Goal: Answer question/provide support: Share knowledge or assist other users

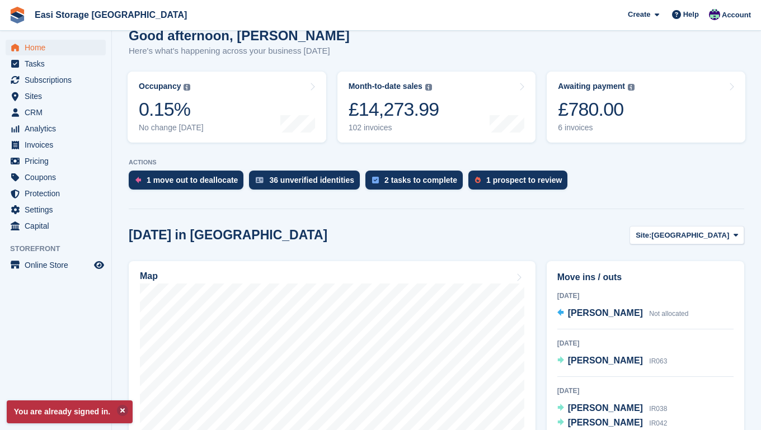
scroll to position [140, 0]
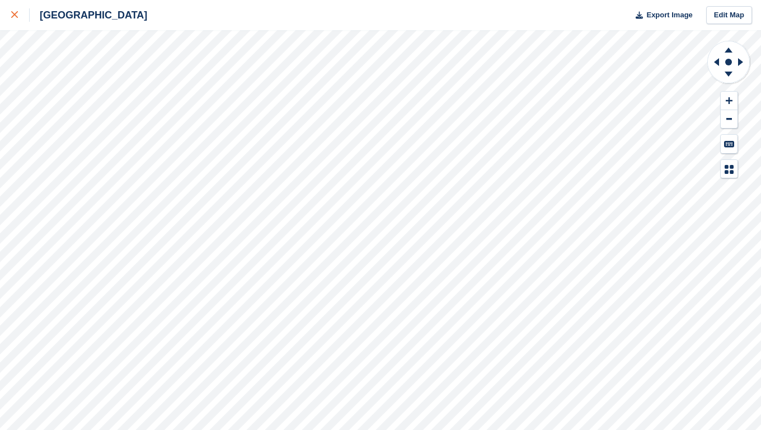
click at [12, 18] on div at bounding box center [20, 14] width 18 height 13
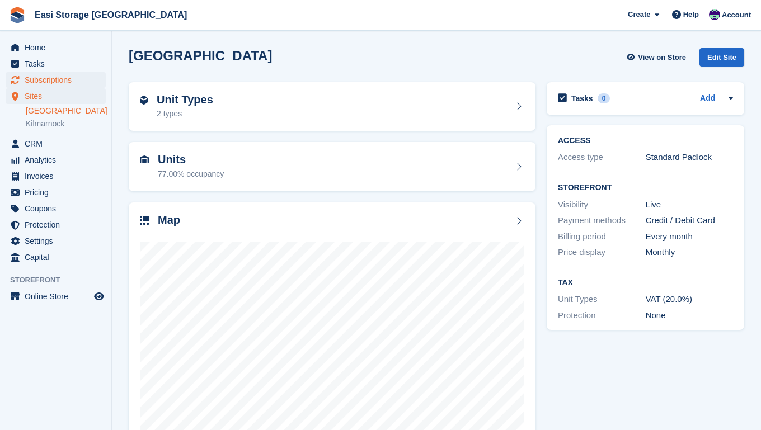
click at [58, 80] on span "Subscriptions" at bounding box center [58, 80] width 67 height 16
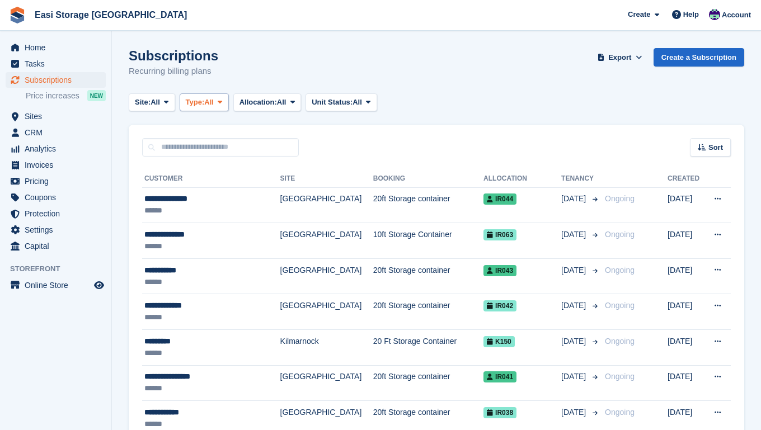
click at [222, 102] on icon at bounding box center [220, 101] width 4 height 7
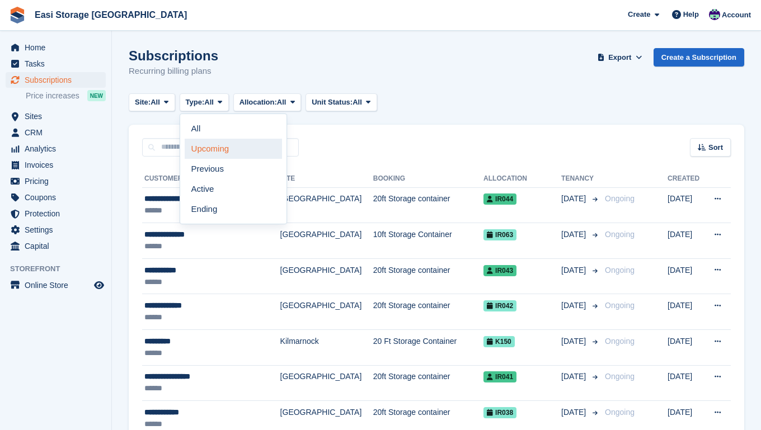
click at [208, 147] on link "Upcoming" at bounding box center [233, 149] width 97 height 20
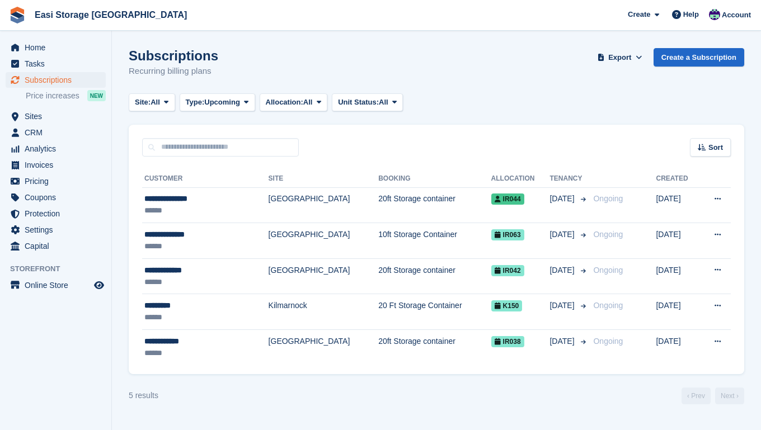
click at [290, 406] on section "Subscriptions Recurring billing plans Export Export Subscriptions Export a CSV …" at bounding box center [436, 215] width 649 height 430
click at [40, 115] on span "Sites" at bounding box center [58, 117] width 67 height 16
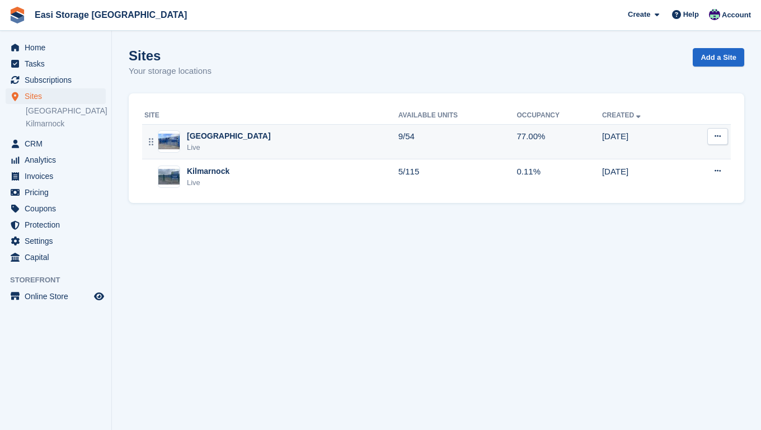
click at [281, 141] on div "Irvine Harbour Rd Live" at bounding box center [271, 141] width 254 height 23
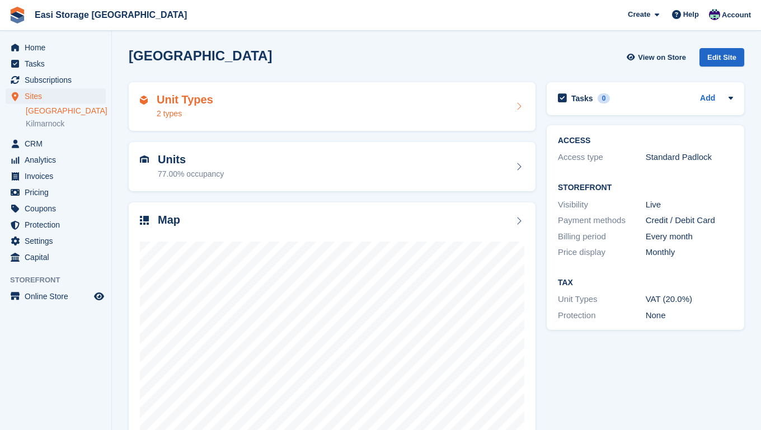
click at [277, 109] on div "Unit Types 2 types" at bounding box center [332, 106] width 384 height 27
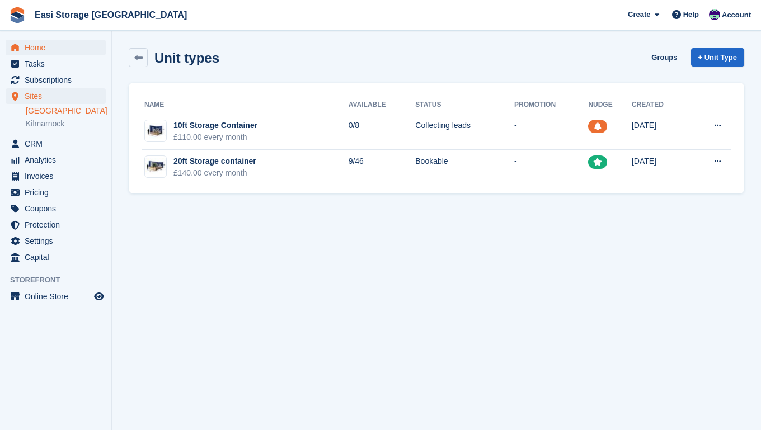
click at [51, 48] on span "Home" at bounding box center [58, 48] width 67 height 16
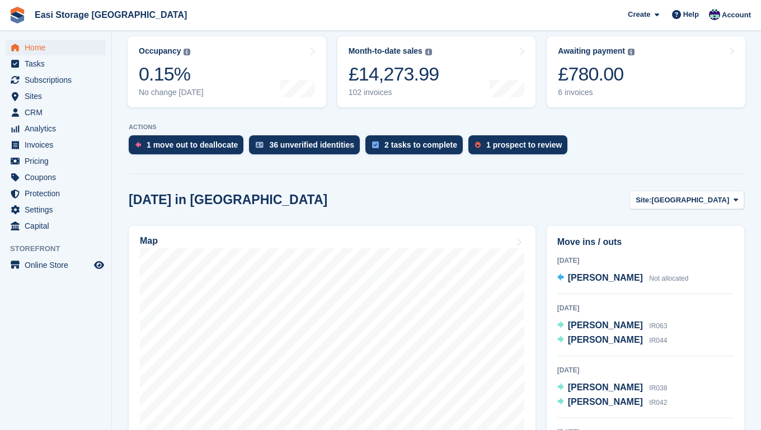
scroll to position [143, 0]
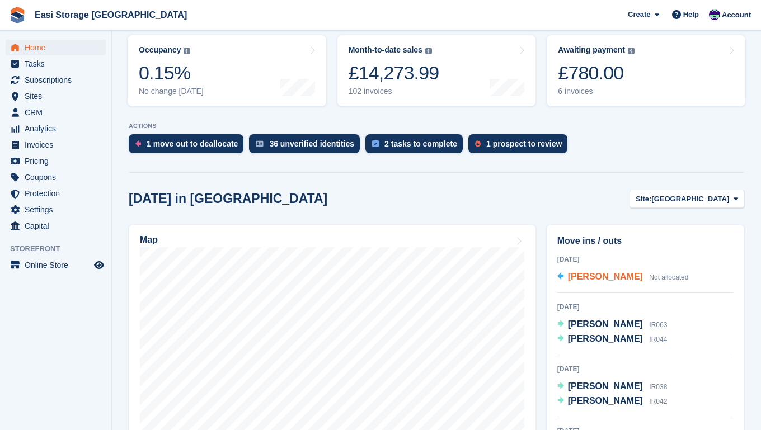
click at [584, 279] on span "George Wilton" at bounding box center [605, 277] width 75 height 10
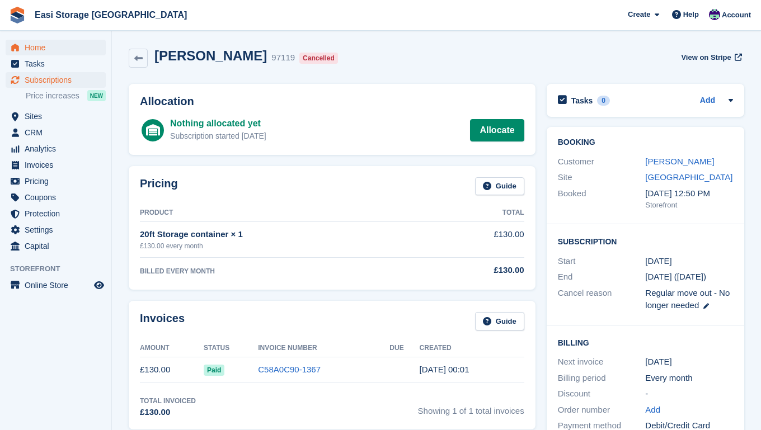
click at [41, 48] on span "Home" at bounding box center [58, 48] width 67 height 16
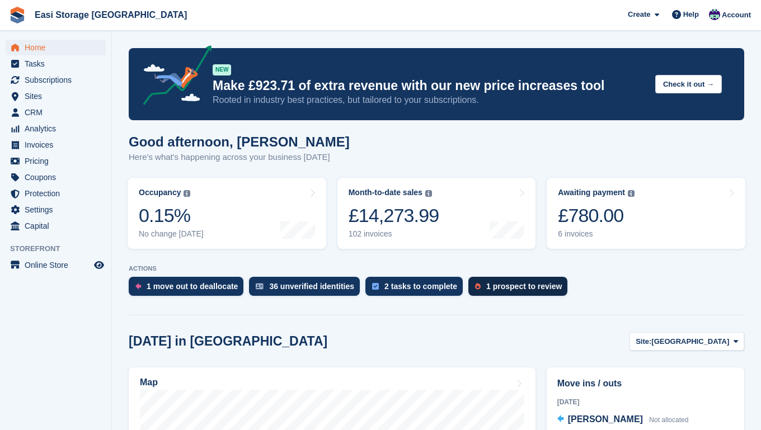
click at [512, 289] on div "1 prospect to review" at bounding box center [524, 286] width 76 height 9
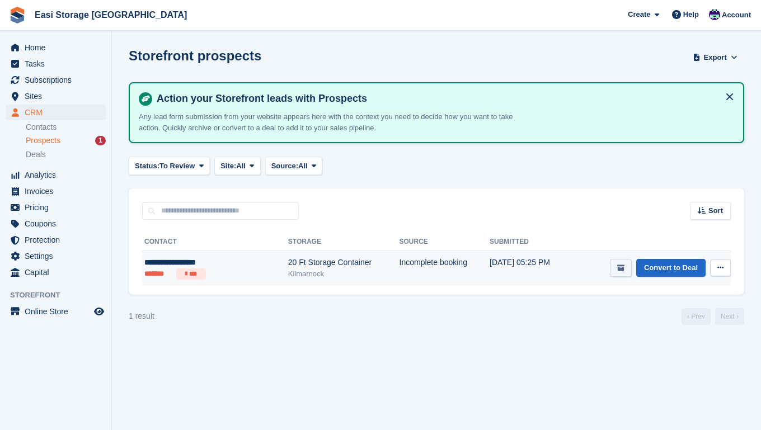
click at [617, 268] on icon "submit" at bounding box center [620, 268] width 7 height 7
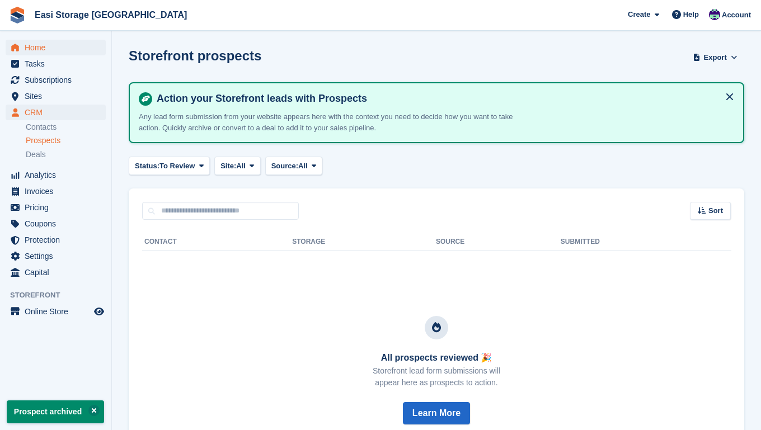
click at [38, 47] on span "Home" at bounding box center [58, 48] width 67 height 16
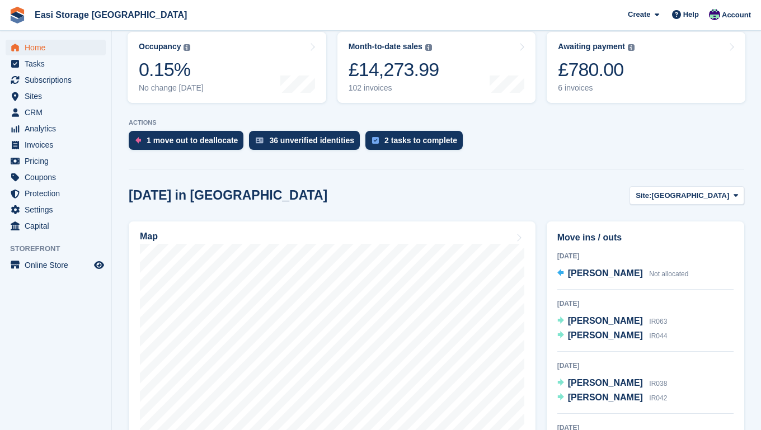
scroll to position [147, 0]
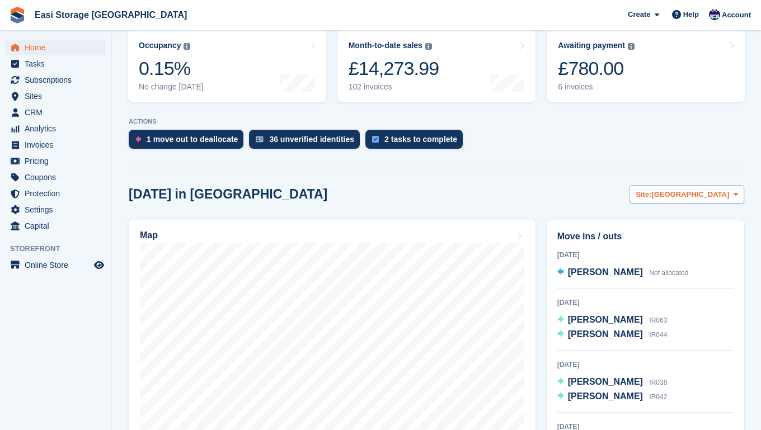
click at [734, 195] on icon at bounding box center [735, 194] width 4 height 7
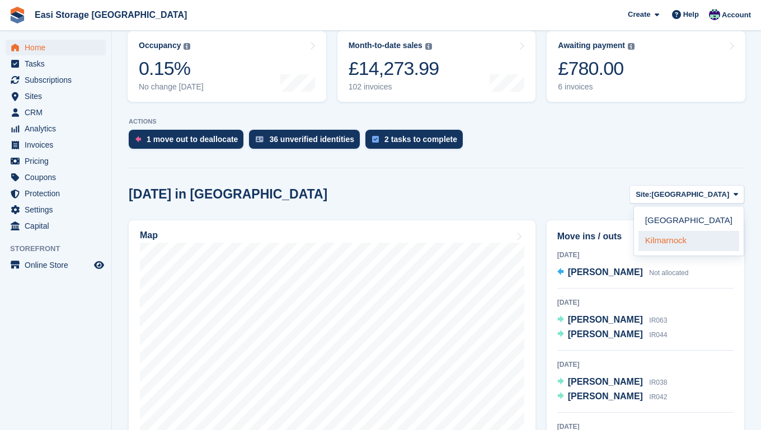
click at [681, 244] on link "Kilmarnock" at bounding box center [688, 241] width 101 height 20
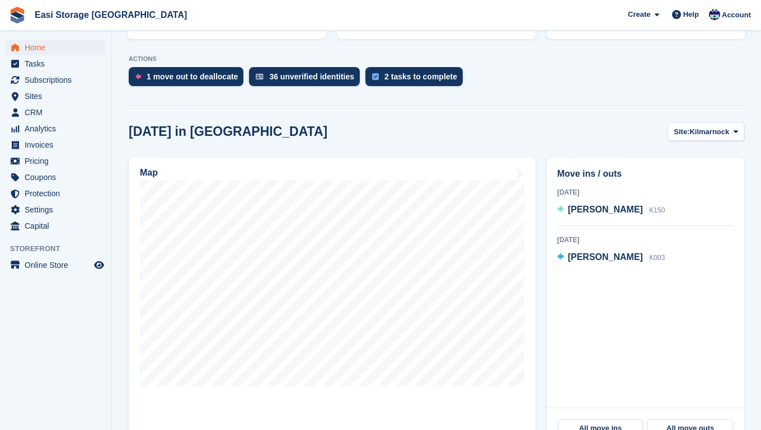
scroll to position [219, 0]
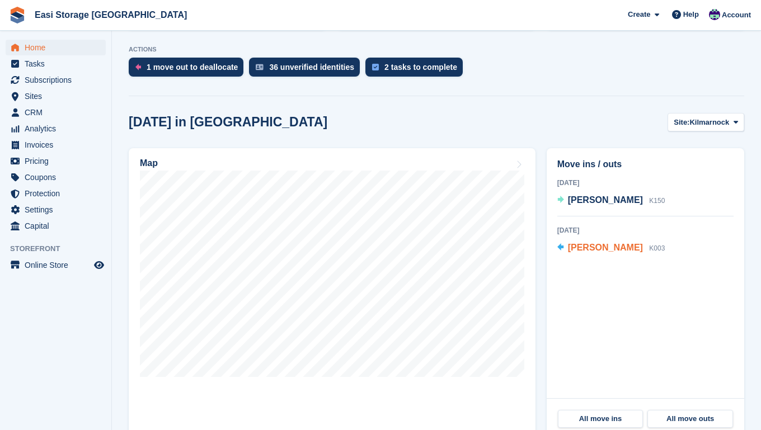
click at [609, 248] on span "Khadija Saleem" at bounding box center [605, 248] width 75 height 10
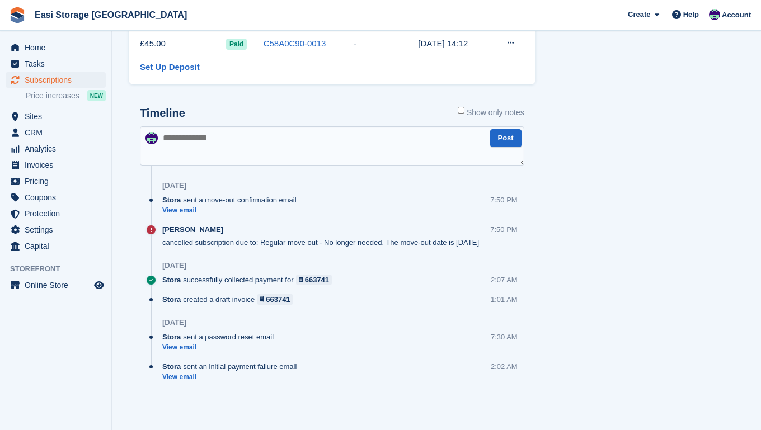
scroll to position [617, 0]
click at [181, 377] on link "View email" at bounding box center [232, 378] width 140 height 10
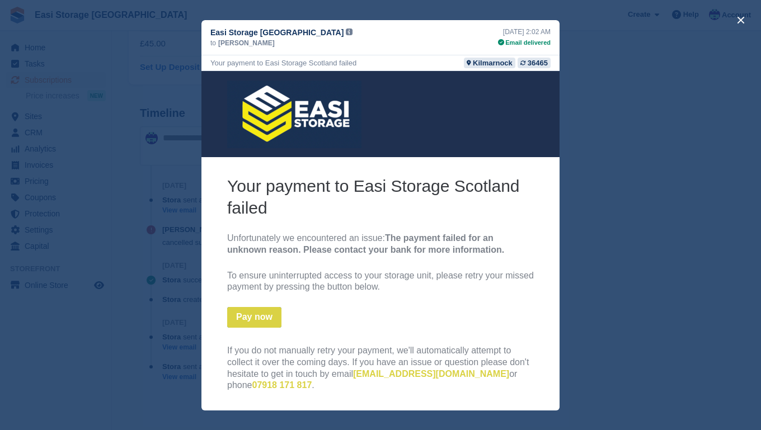
click at [105, 199] on div "close" at bounding box center [380, 215] width 761 height 430
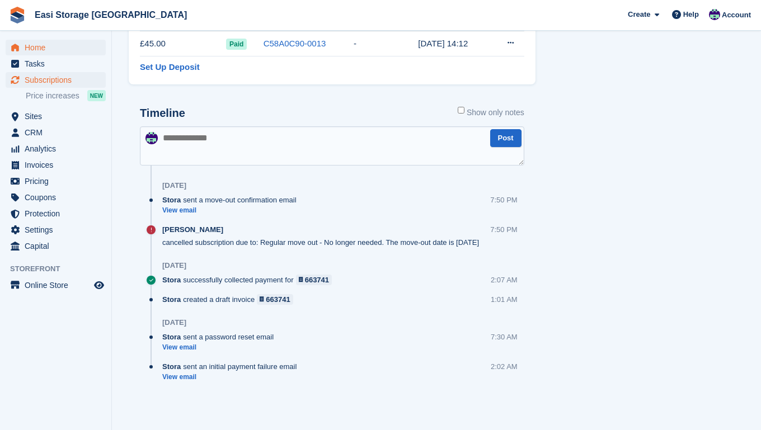
click at [43, 49] on span "Home" at bounding box center [58, 48] width 67 height 16
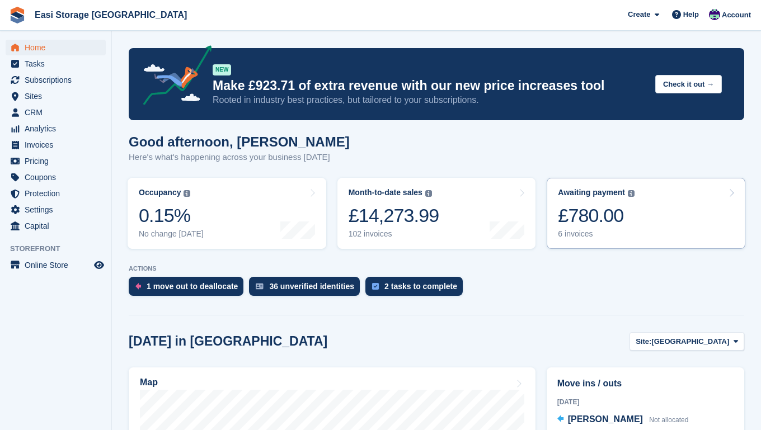
click at [572, 216] on div "£780.00" at bounding box center [596, 215] width 77 height 23
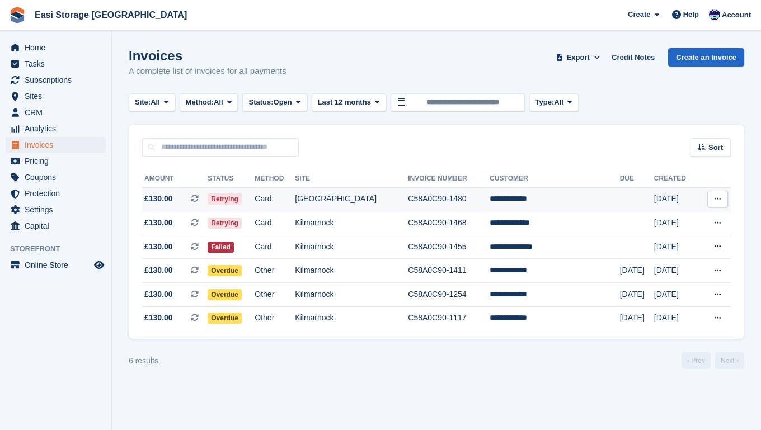
click at [401, 205] on td "[GEOGRAPHIC_DATA]" at bounding box center [351, 199] width 113 height 24
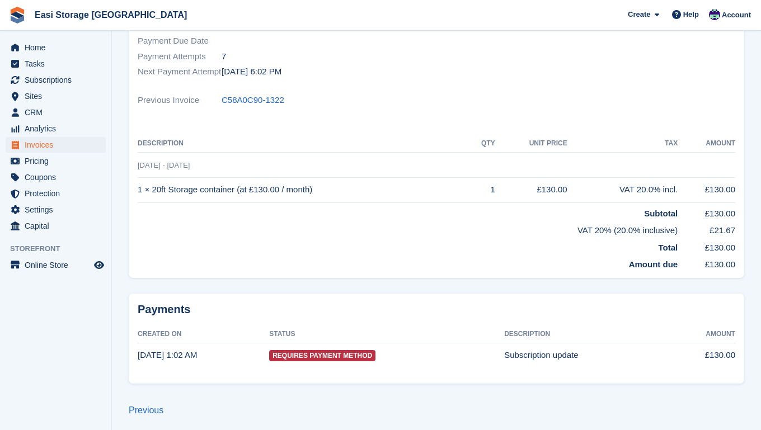
scroll to position [214, 0]
click at [151, 406] on link "Previous" at bounding box center [146, 411] width 35 height 10
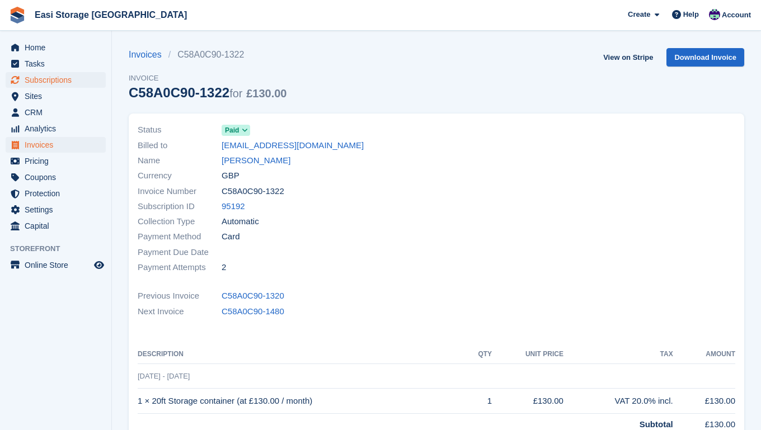
click at [41, 81] on span "Subscriptions" at bounding box center [58, 80] width 67 height 16
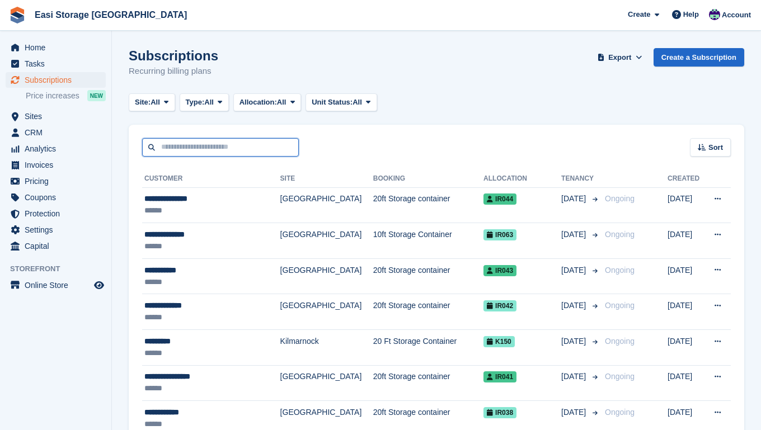
click at [165, 148] on input "text" at bounding box center [220, 147] width 157 height 18
type input "*****"
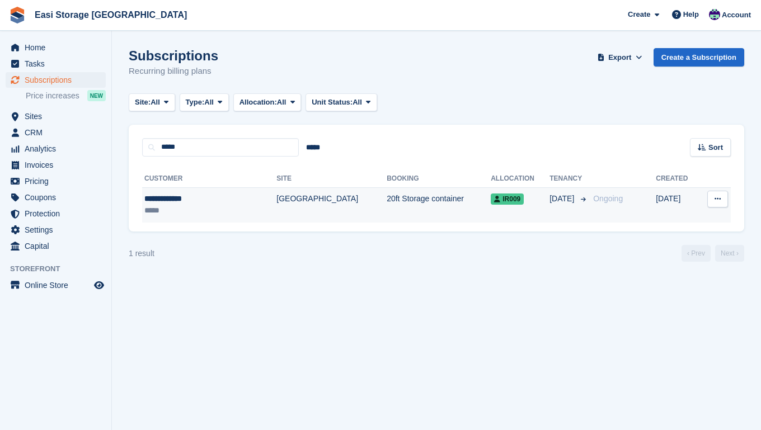
click at [215, 209] on div "*****" at bounding box center [192, 211] width 97 height 12
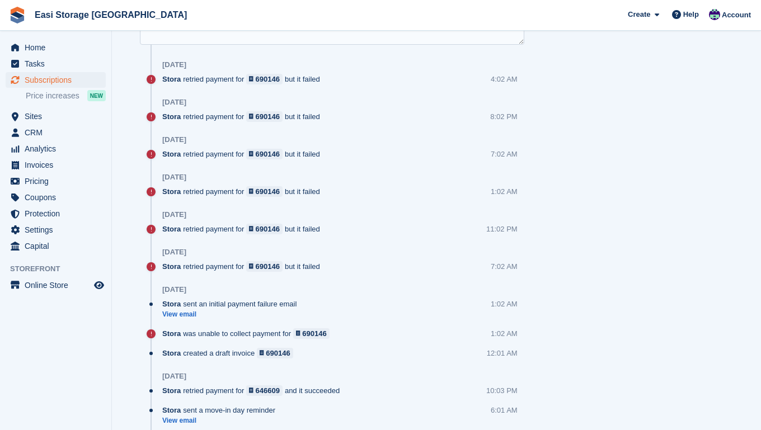
scroll to position [669, 0]
click at [271, 79] on div "690146" at bounding box center [268, 78] width 24 height 11
click at [190, 313] on link "View email" at bounding box center [232, 314] width 140 height 10
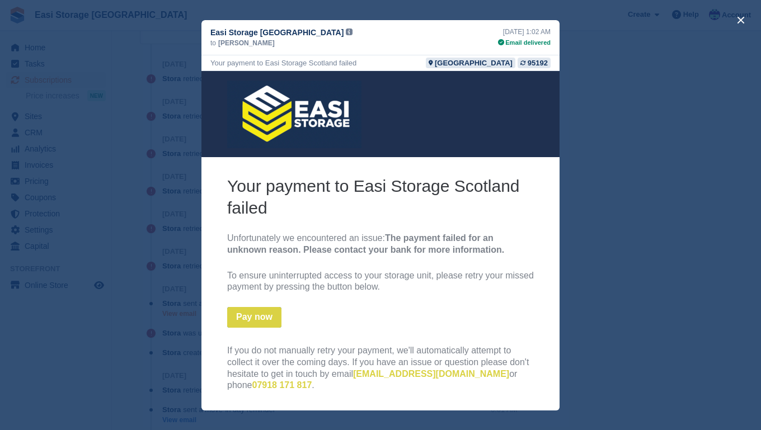
scroll to position [0, 0]
click at [736, 17] on button "close" at bounding box center [741, 20] width 18 height 18
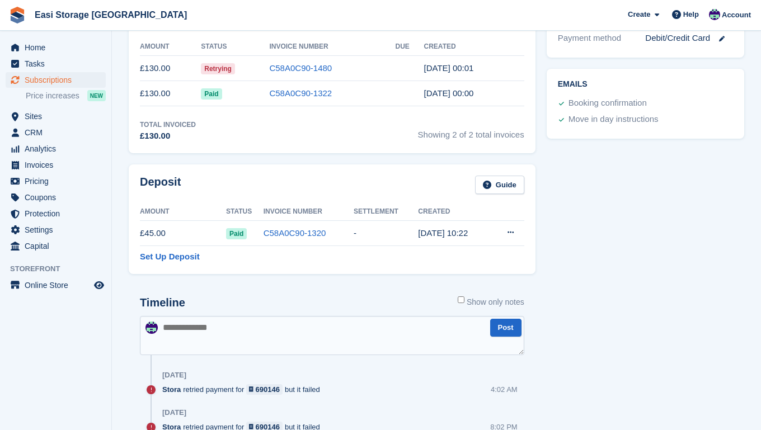
scroll to position [359, 0]
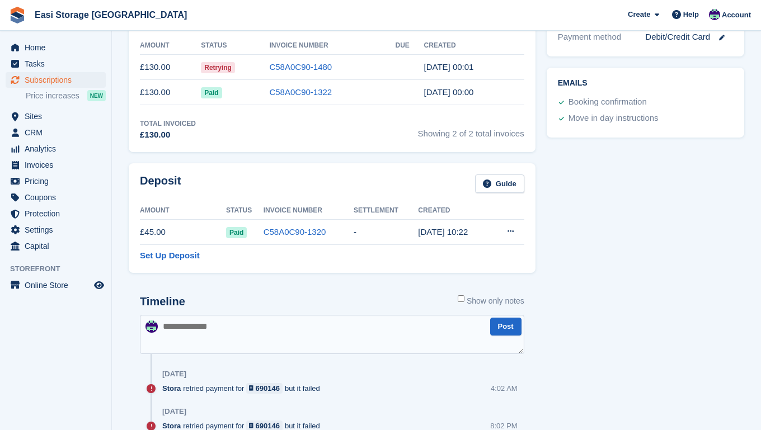
click at [189, 326] on textarea at bounding box center [332, 334] width 384 height 39
type textarea "**********"
click at [511, 324] on button "Post" at bounding box center [505, 327] width 31 height 18
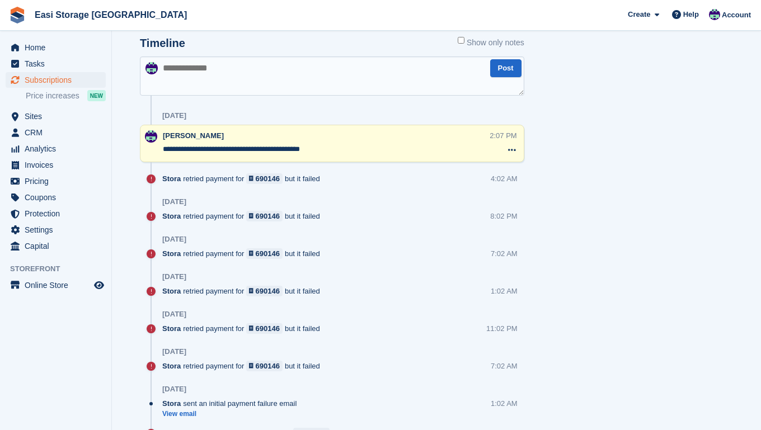
scroll to position [624, 0]
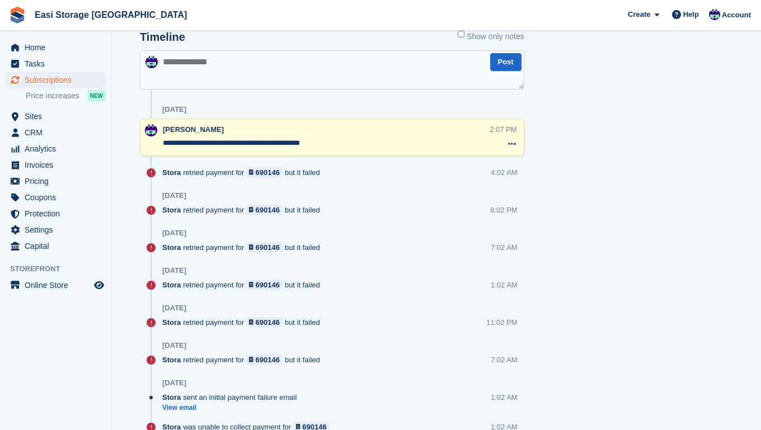
click at [600, 378] on div "Tasks 0 Add No tasks related to Subscription #95192 Booking Customer Baden Thom…" at bounding box center [645, 143] width 209 height 1381
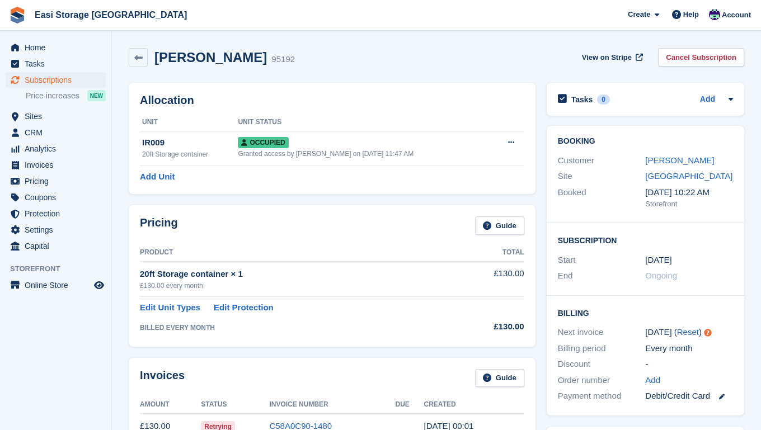
scroll to position [0, 0]
click at [32, 46] on span "Home" at bounding box center [58, 48] width 67 height 16
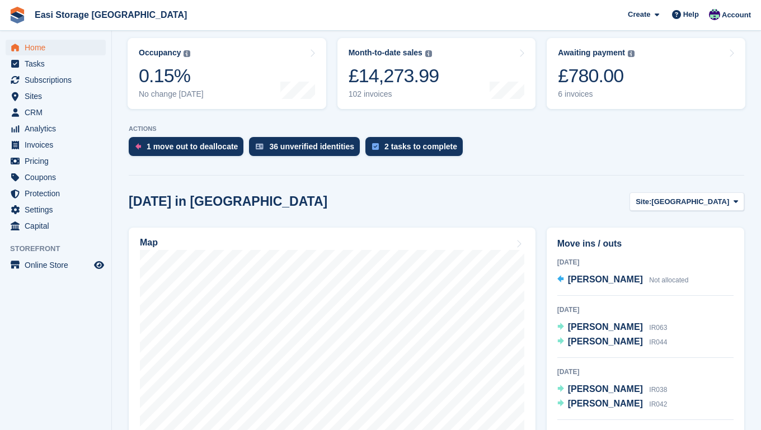
scroll to position [191, 0]
